Goal: Task Accomplishment & Management: Manage account settings

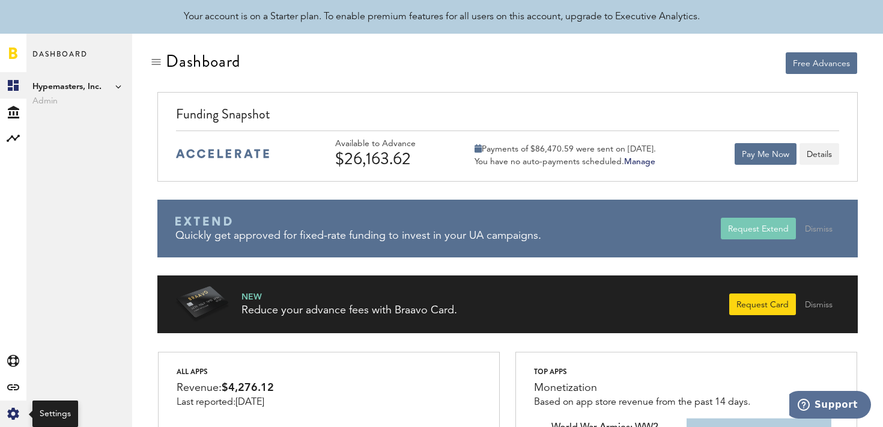
click at [16, 409] on icon "Created with Sketch." at bounding box center [13, 413] width 12 height 12
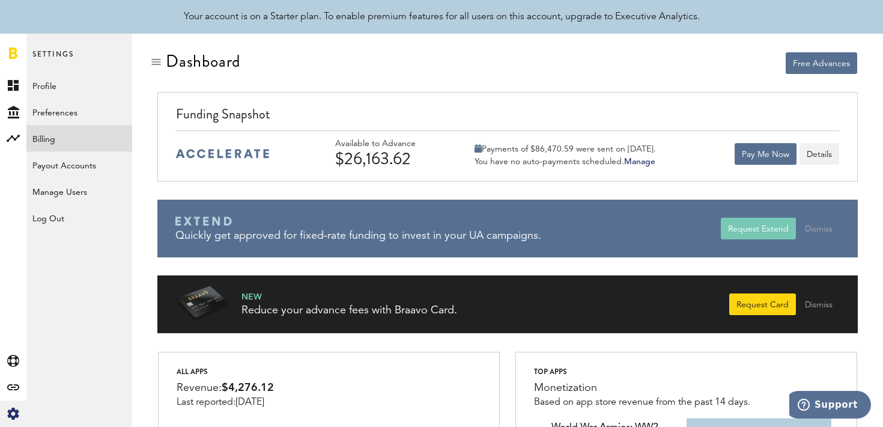
click at [88, 145] on link "Billing" at bounding box center [79, 138] width 106 height 26
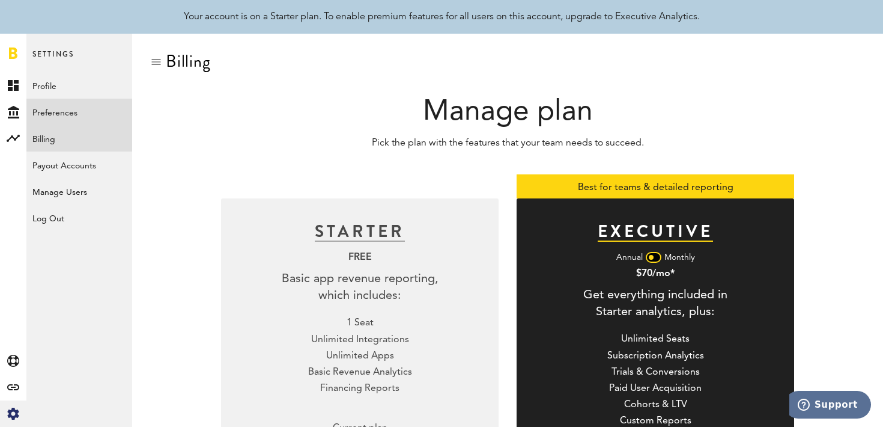
click at [114, 111] on link "Preferences" at bounding box center [79, 112] width 106 height 26
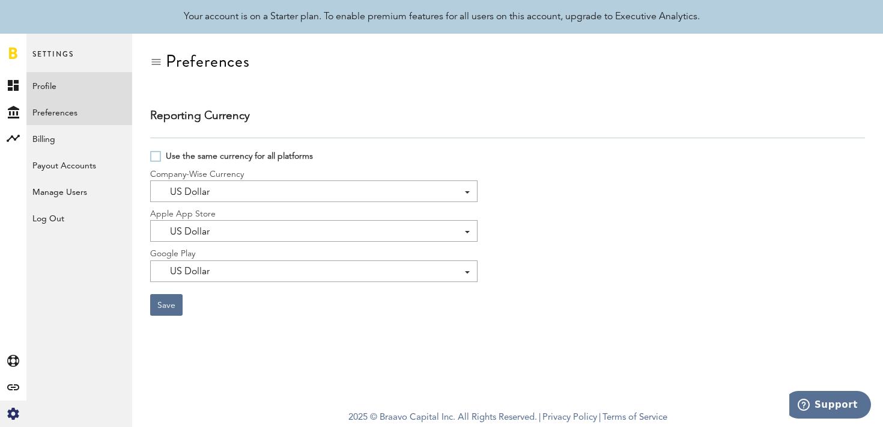
click at [105, 84] on link "Profile" at bounding box center [79, 85] width 106 height 26
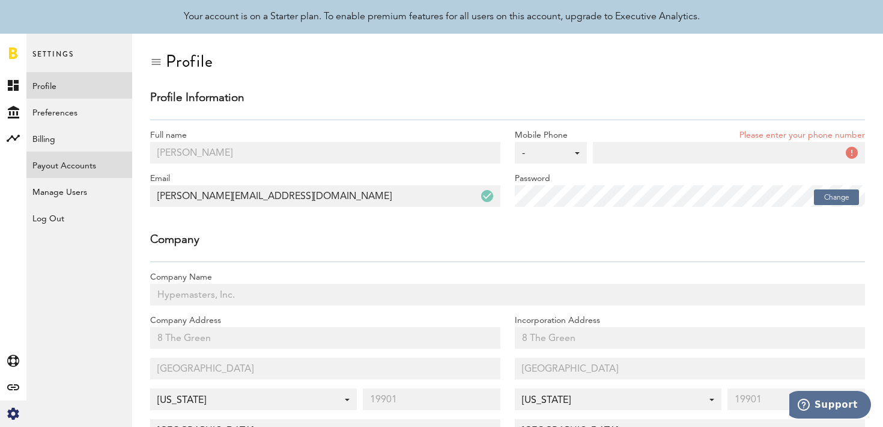
click at [110, 163] on link "Payout Accounts" at bounding box center [79, 164] width 106 height 26
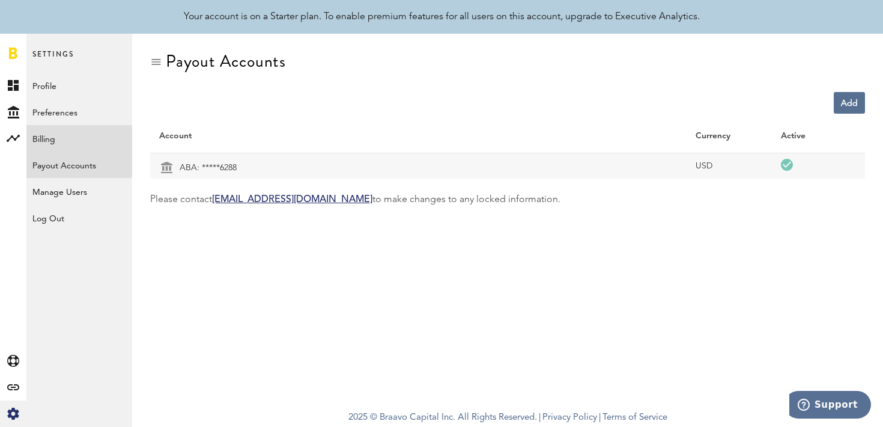
click at [111, 130] on link "Billing" at bounding box center [79, 138] width 106 height 26
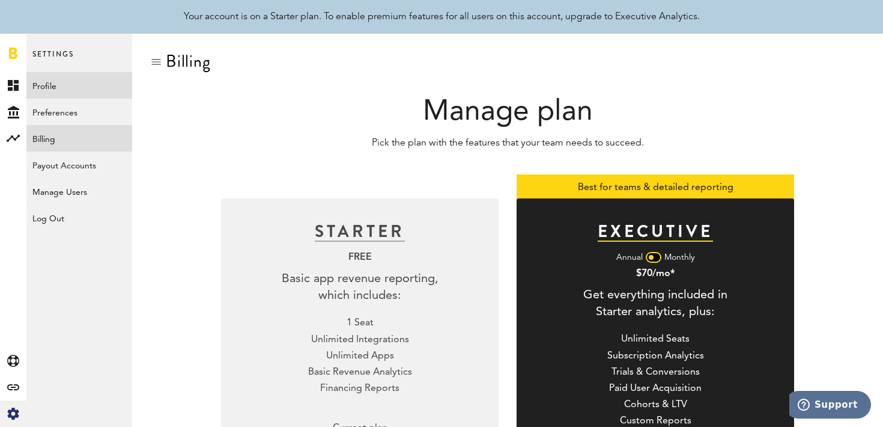
click at [120, 77] on link "Profile" at bounding box center [79, 85] width 106 height 26
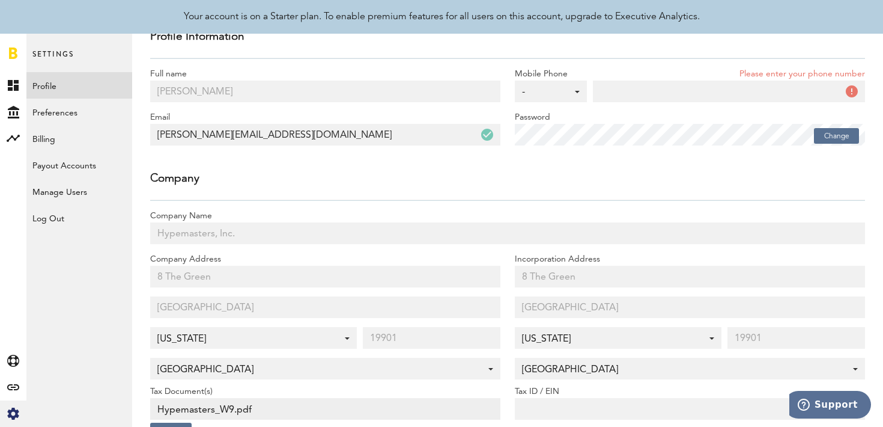
scroll to position [16, 0]
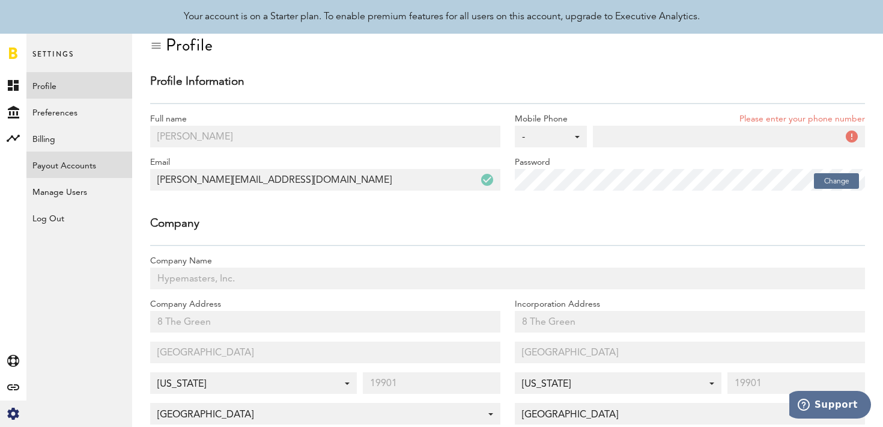
click at [86, 174] on link "Payout Accounts" at bounding box center [79, 164] width 106 height 26
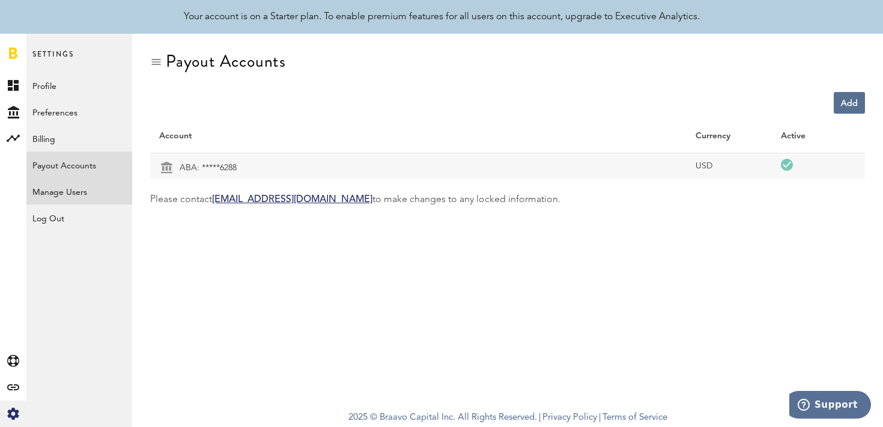
click at [93, 195] on link "Manage Users" at bounding box center [79, 191] width 106 height 26
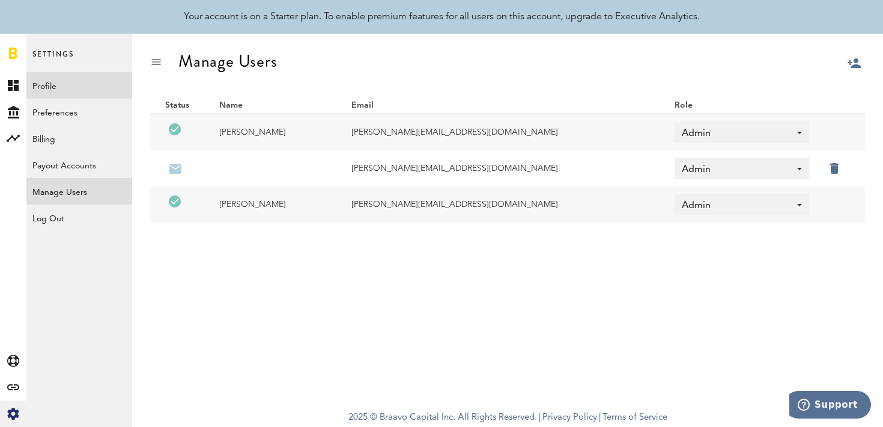
drag, startPoint x: 90, startPoint y: 212, endPoint x: 112, endPoint y: 79, distance: 134.7
click at [113, 79] on div "Profile Preferences Billing Payout Accounts Manage Users Log Out" at bounding box center [79, 151] width 106 height 159
click at [99, 92] on link "Profile" at bounding box center [79, 85] width 106 height 26
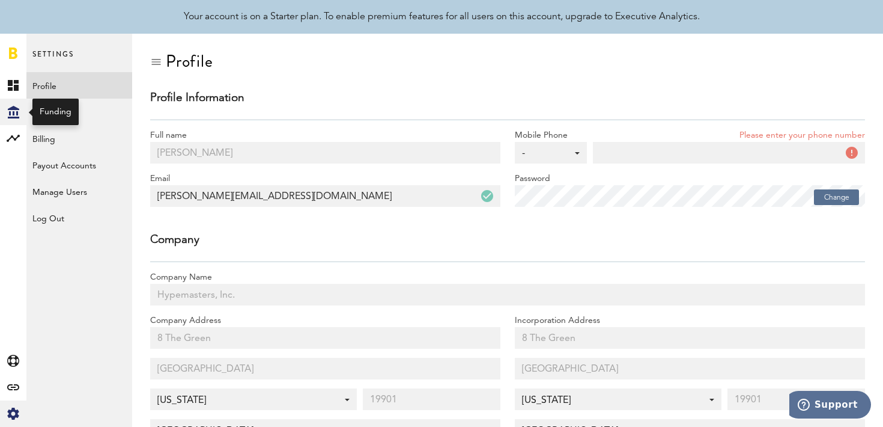
click at [11, 112] on icon "Created with Sketch." at bounding box center [13, 112] width 11 height 13
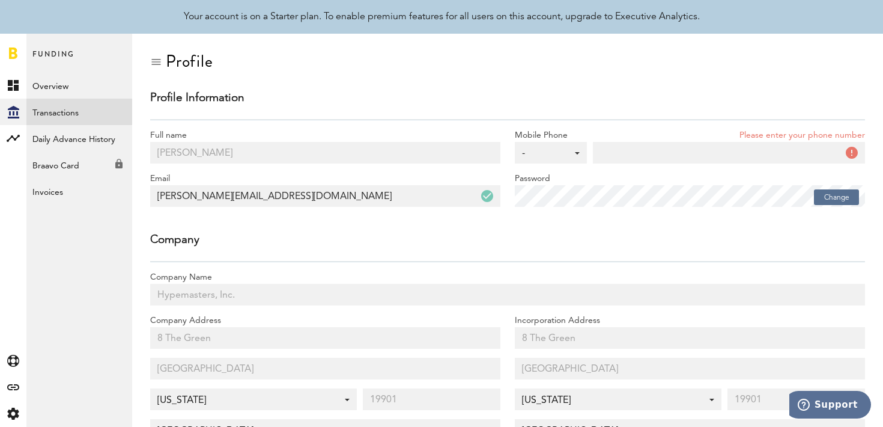
click at [89, 114] on link "Transactions" at bounding box center [79, 112] width 106 height 26
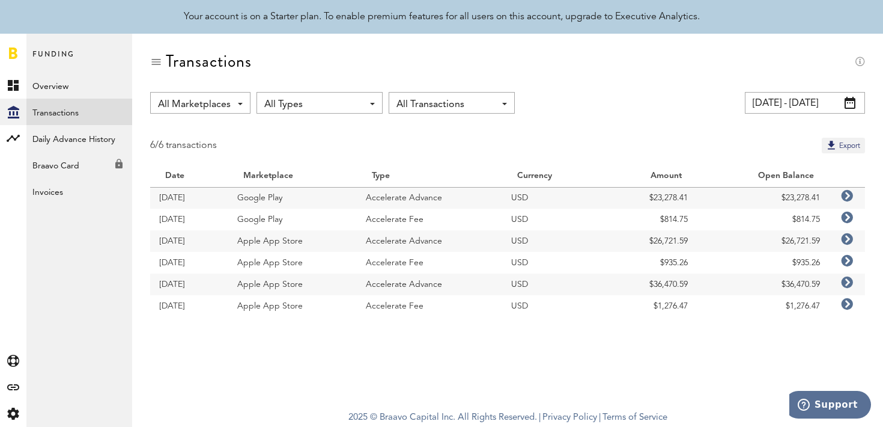
click at [185, 107] on span "All Marketplaces" at bounding box center [194, 104] width 73 height 20
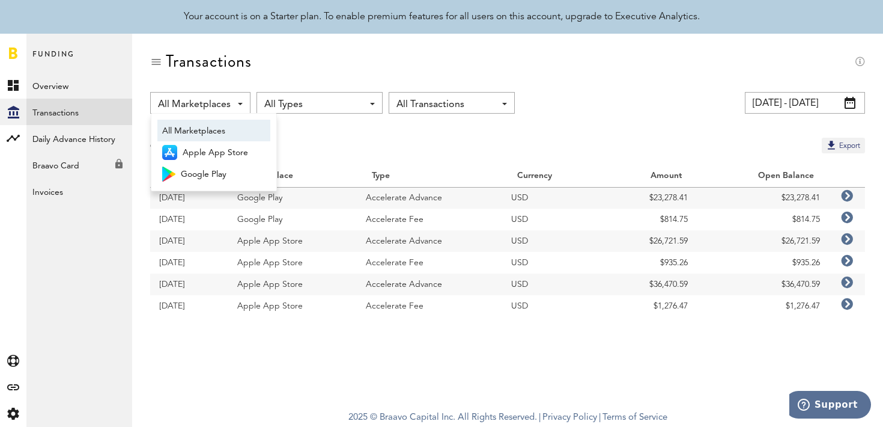
click at [215, 78] on div "Transactions" at bounding box center [507, 72] width 715 height 40
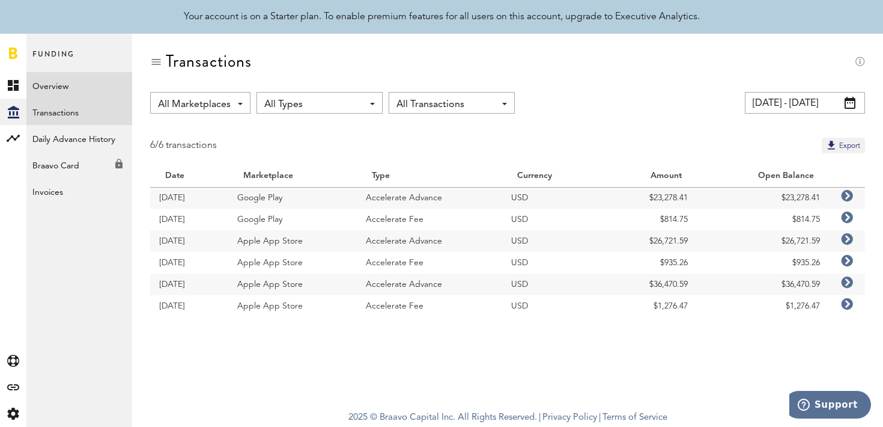
click at [109, 84] on link "Overview" at bounding box center [79, 85] width 106 height 26
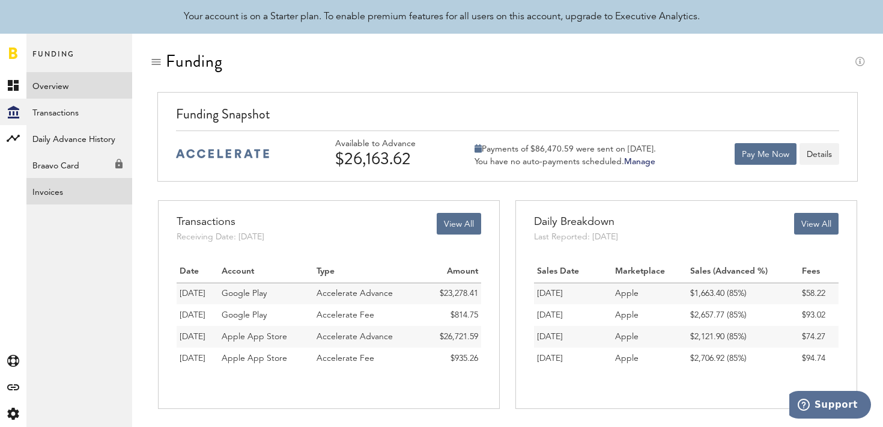
click at [82, 178] on link "Invoices" at bounding box center [79, 191] width 106 height 26
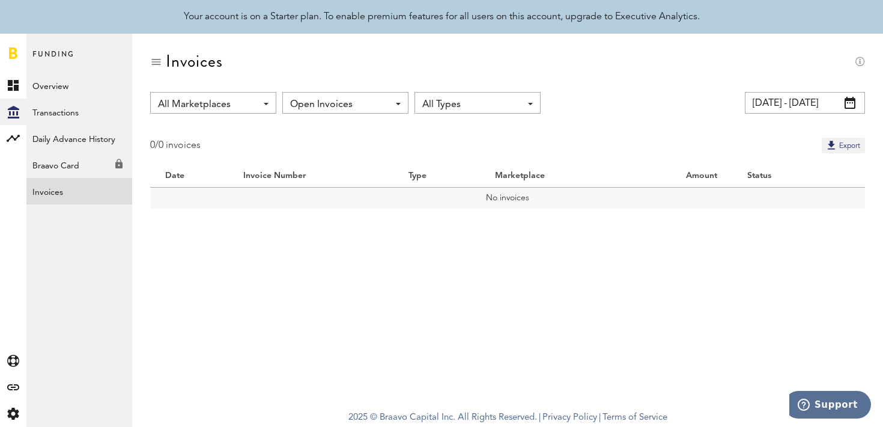
click at [780, 103] on input "[DATE] - [DATE]" at bounding box center [805, 103] width 120 height 22
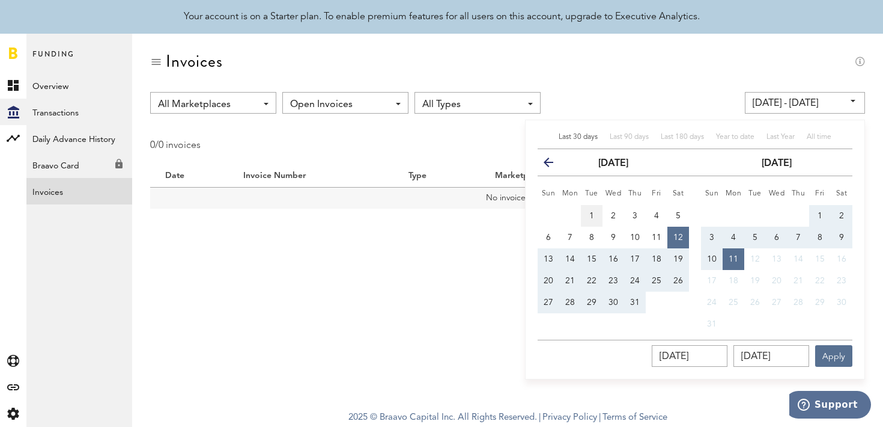
click at [586, 213] on button "1" at bounding box center [592, 216] width 22 height 22
type input "[DATE] - [DATE]"
type input "[DATE]"
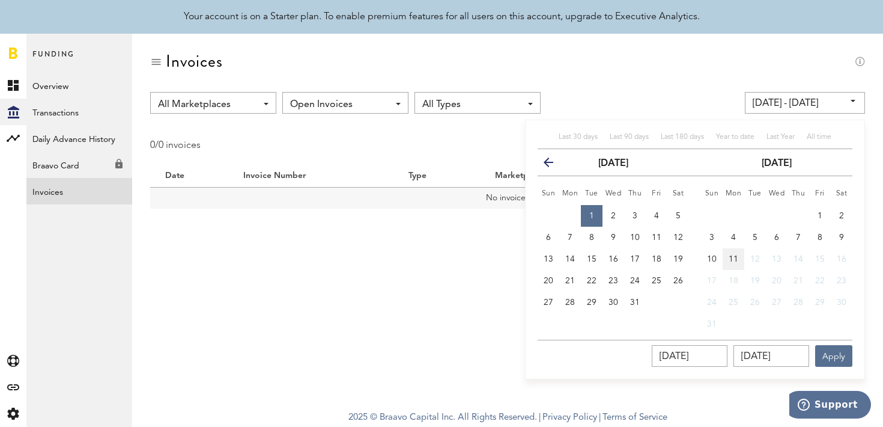
click at [740, 255] on button "11" at bounding box center [734, 259] width 22 height 22
type input "[DATE] - [DATE]"
type input "[DATE]"
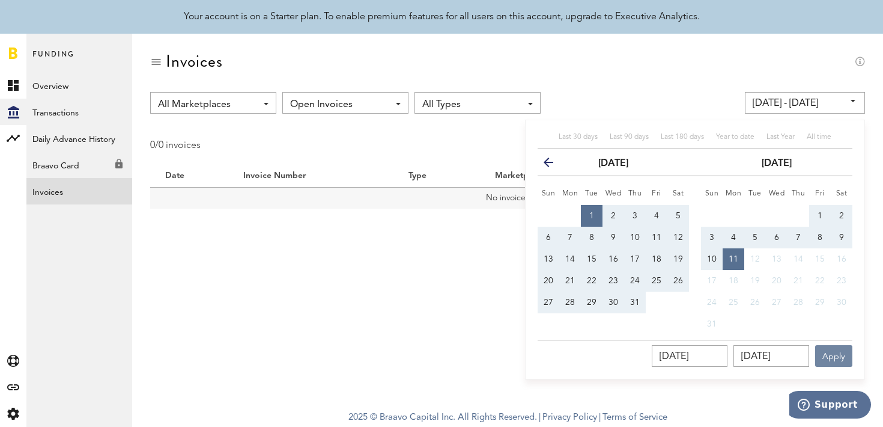
click at [836, 347] on button "Apply" at bounding box center [833, 356] width 37 height 22
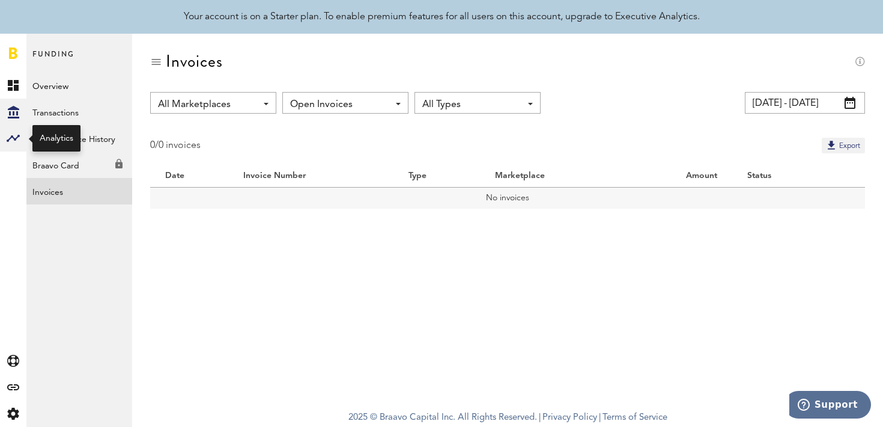
click at [13, 136] on rect at bounding box center [13, 138] width 14 height 14
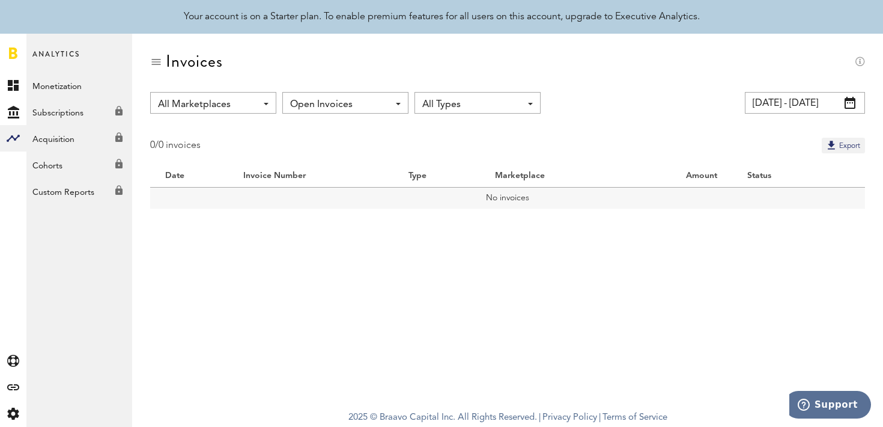
click at [81, 111] on div "Subscriptions Created with Sketch." at bounding box center [79, 110] width 106 height 22
click at [83, 133] on link "Acquisition Created with Sketch." at bounding box center [79, 138] width 106 height 26
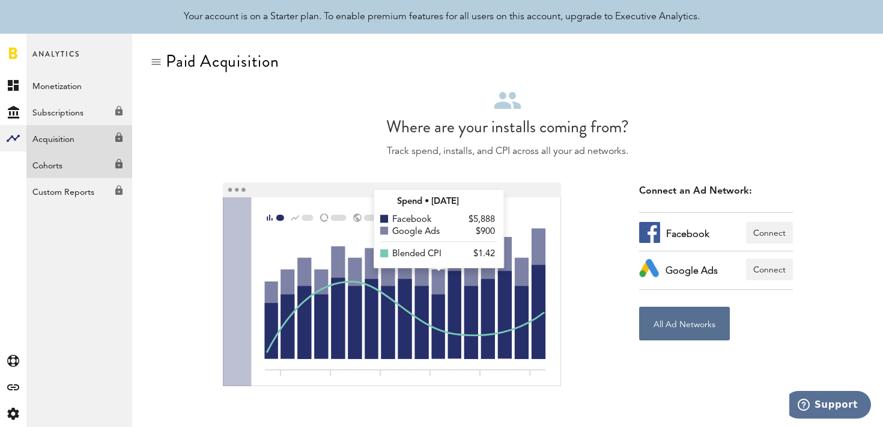
click at [81, 165] on link "Cohorts Created with Sketch." at bounding box center [79, 164] width 106 height 26
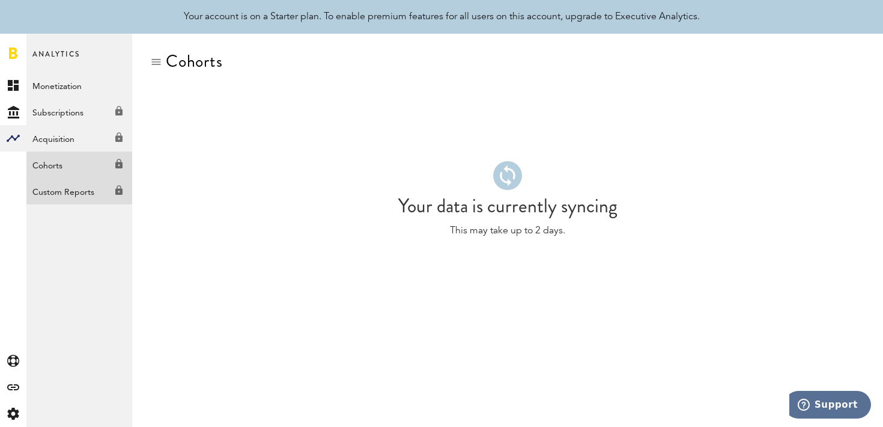
click at [79, 185] on link "Custom Reports Created with Sketch." at bounding box center [79, 191] width 106 height 26
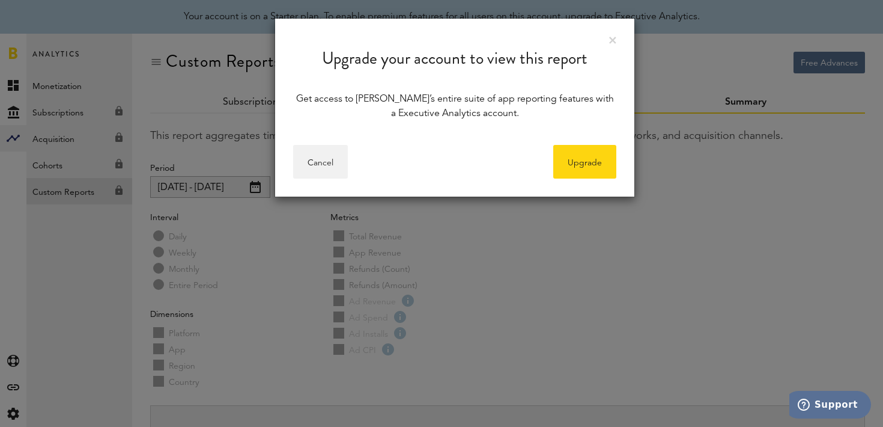
click at [617, 35] on div "Upgrade your account to view this report" at bounding box center [454, 49] width 359 height 61
click at [617, 39] on div "Upgrade your account to view this report" at bounding box center [454, 49] width 359 height 61
click at [615, 41] on link at bounding box center [612, 40] width 7 height 7
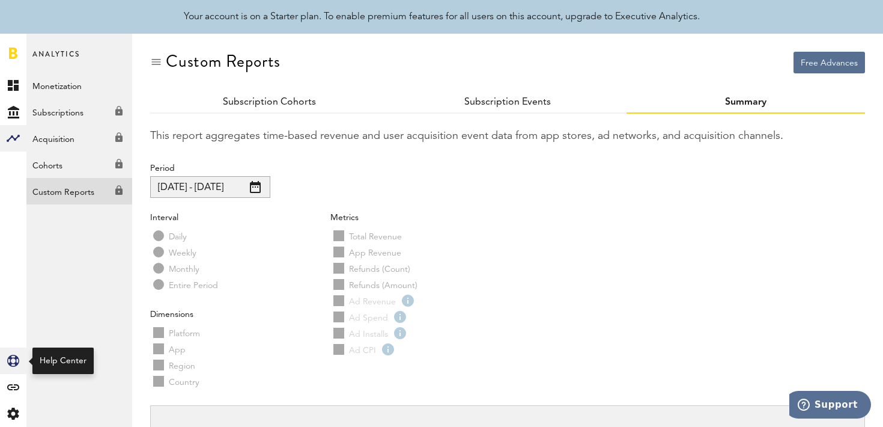
click at [14, 348] on link "Created with Sketch." at bounding box center [13, 360] width 26 height 26
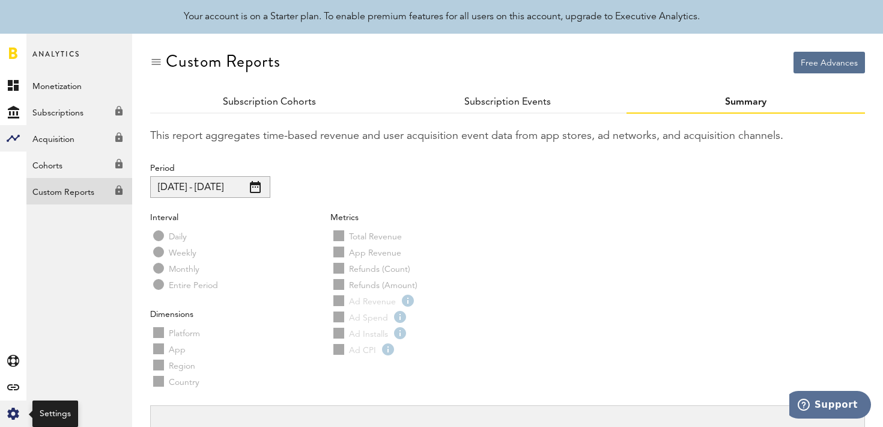
click at [17, 409] on icon "Created with Sketch." at bounding box center [13, 413] width 12 height 12
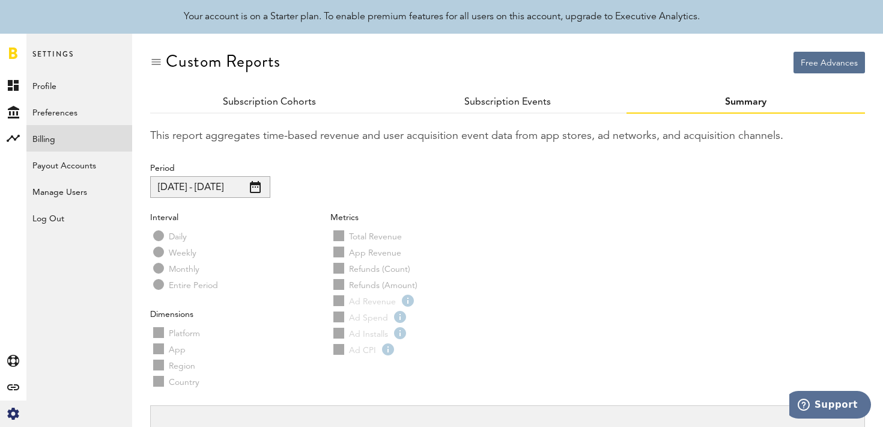
click at [109, 129] on link "Billing" at bounding box center [79, 138] width 106 height 26
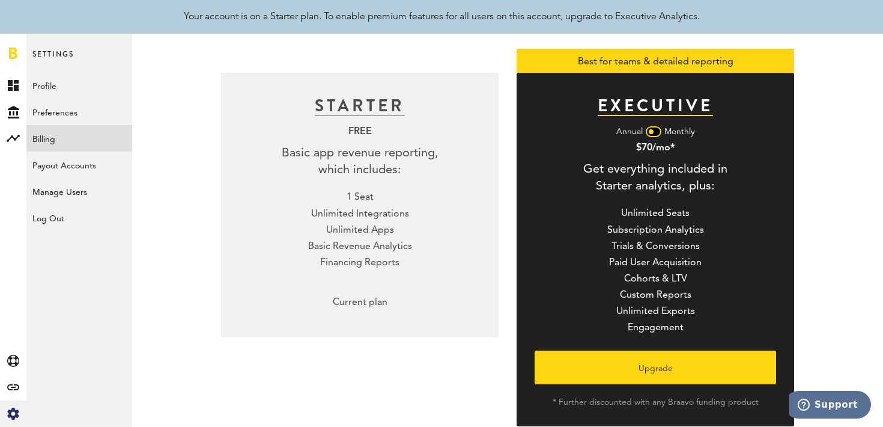
scroll to position [167, 0]
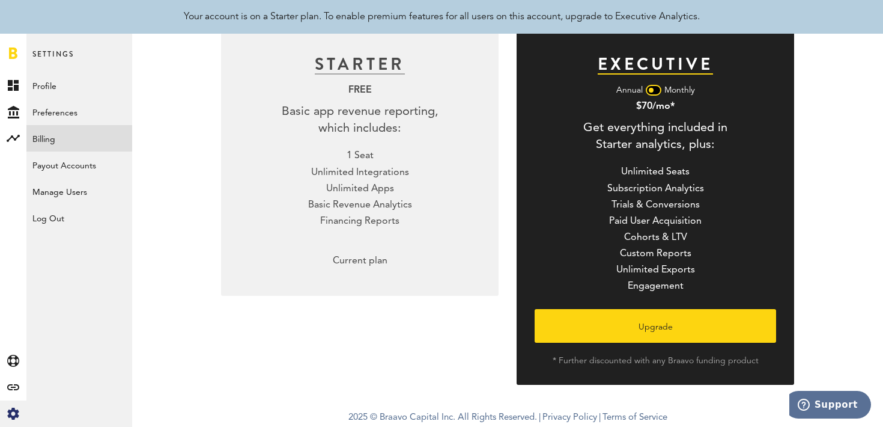
click at [306, 243] on div "STARTER FREE Basic app revenue reporting, which includes: 1 Seat Unlimited Inte…" at bounding box center [360, 163] width 278 height 264
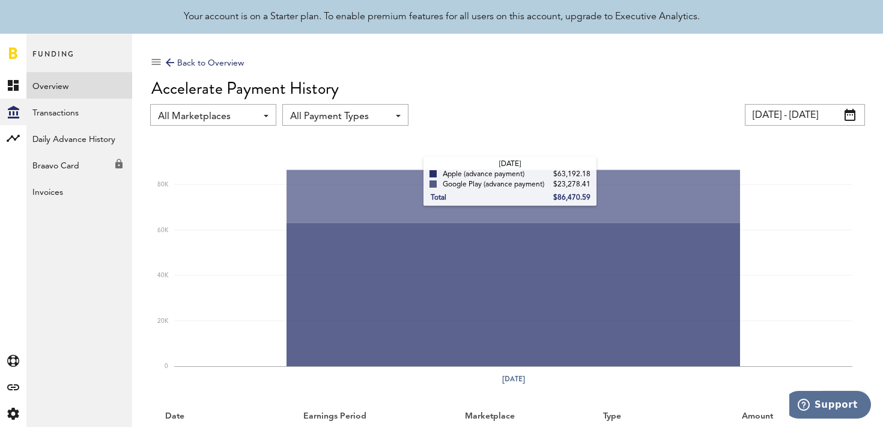
scroll to position [108, 0]
